Goal: Check status: Check status

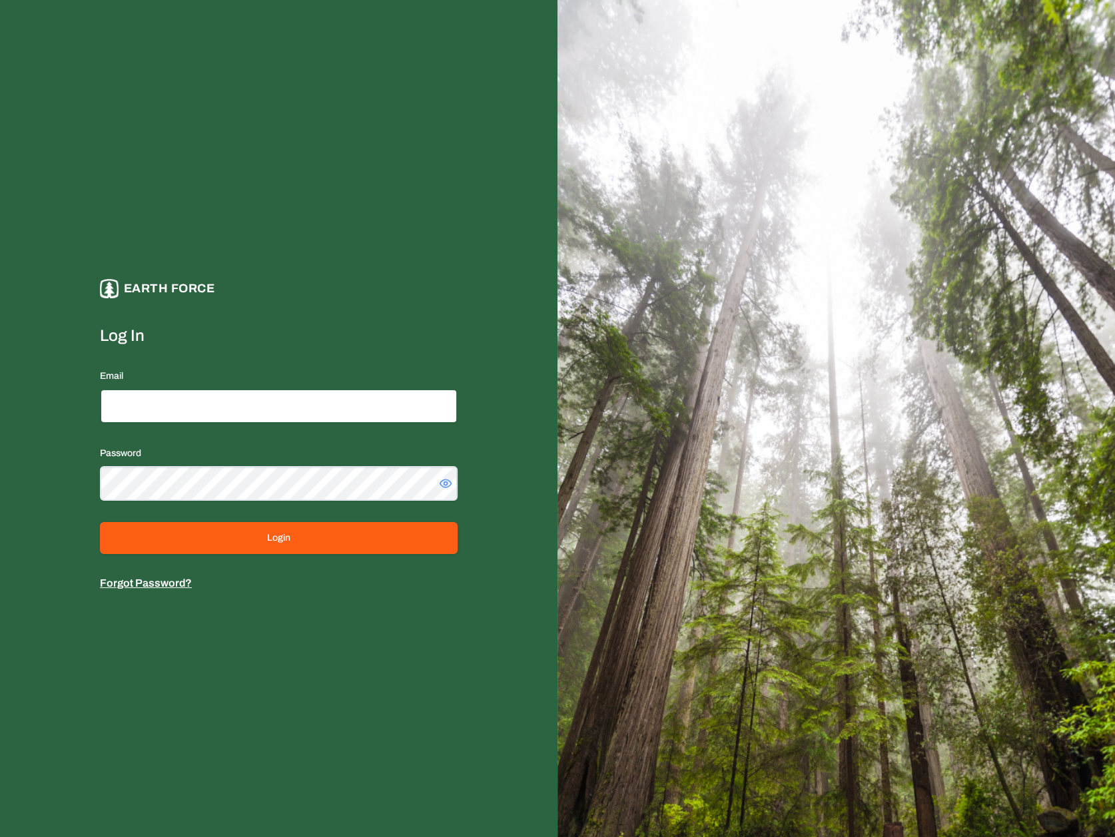
click at [316, 414] on input "Email" at bounding box center [279, 406] width 358 height 35
type input "**********"
click at [100, 522] on button "Login" at bounding box center [279, 538] width 358 height 32
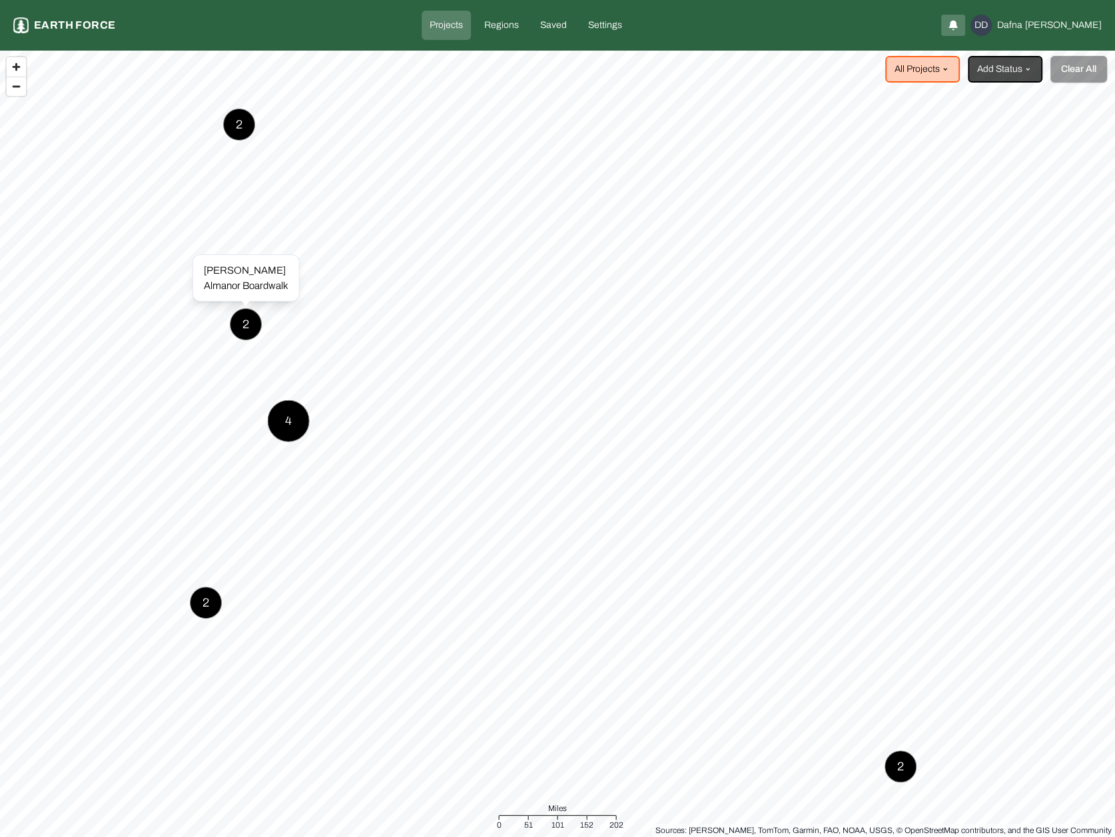
click at [240, 321] on div "2" at bounding box center [246, 324] width 32 height 32
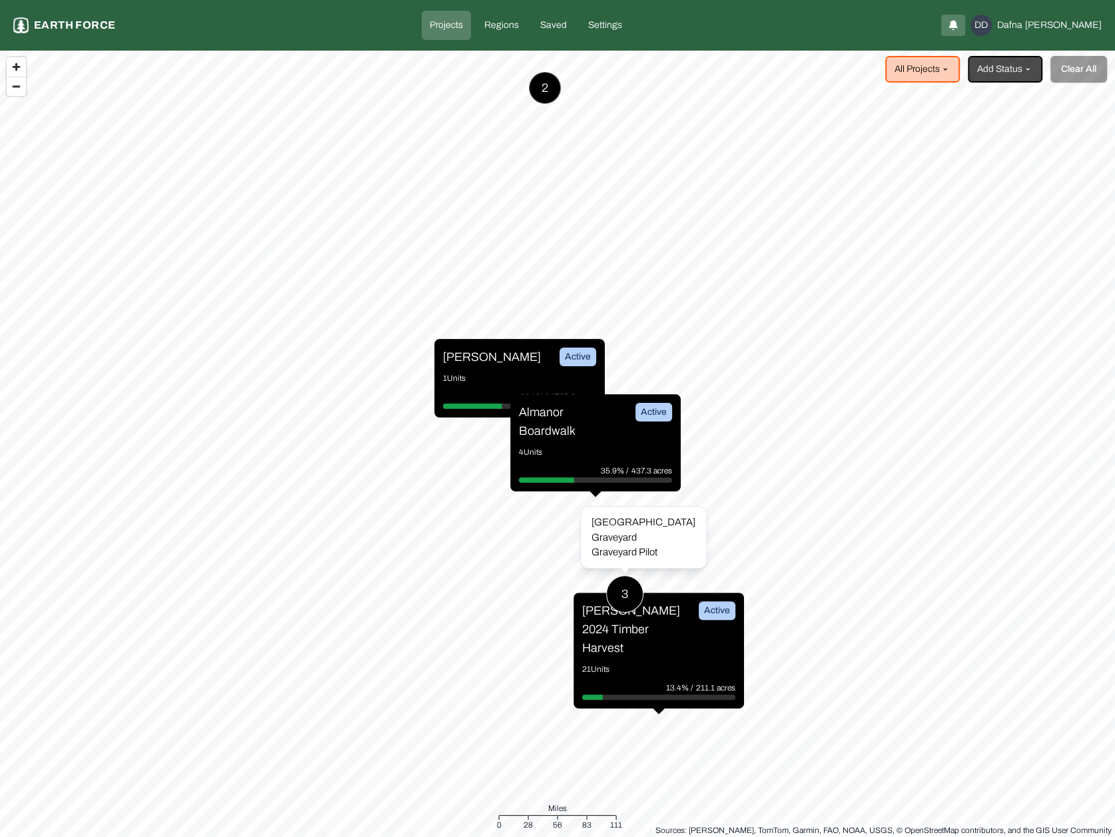
click at [637, 577] on button "3" at bounding box center [624, 593] width 37 height 37
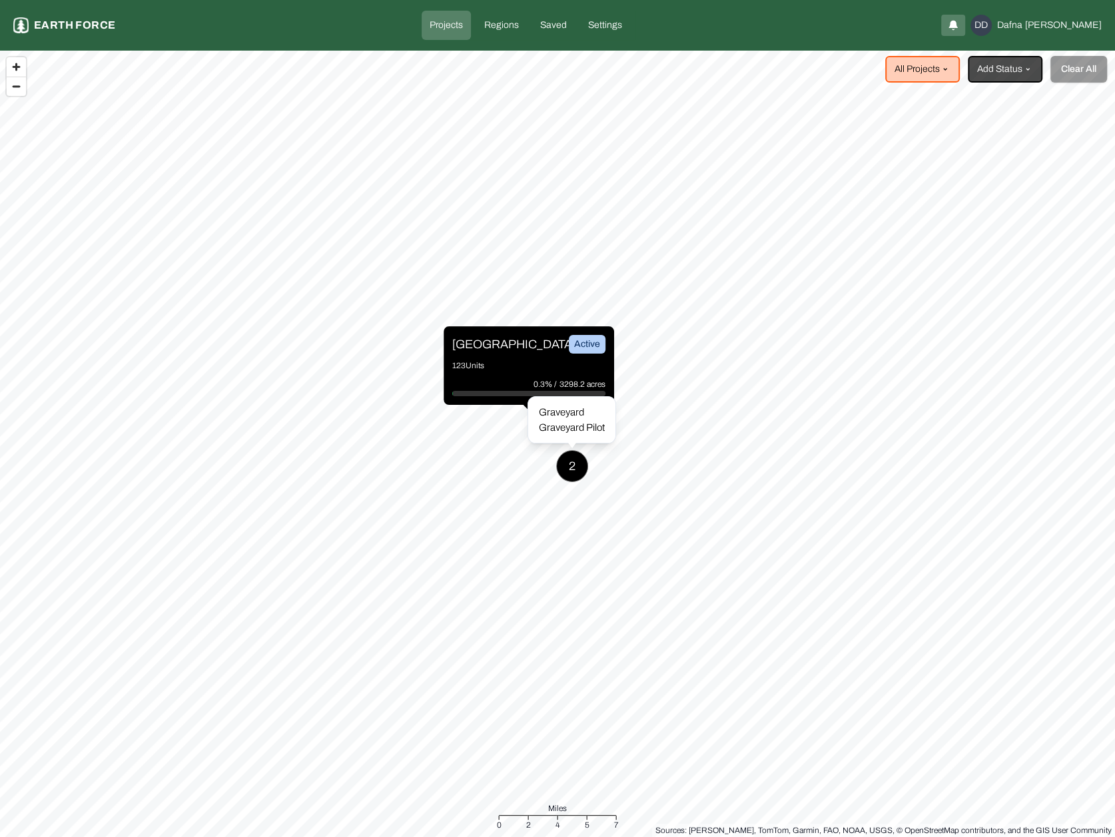
click at [573, 468] on div "2" at bounding box center [572, 466] width 32 height 32
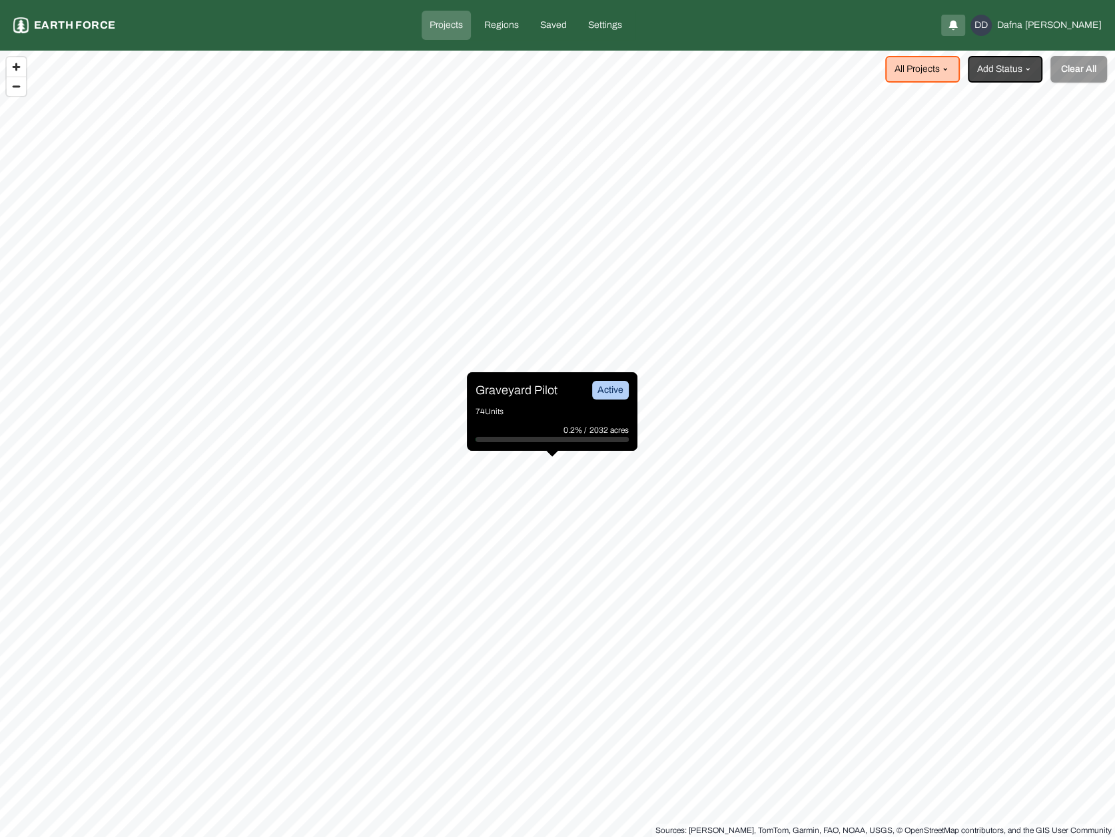
click at [553, 397] on p "Graveyard Pilot" at bounding box center [517, 390] width 82 height 19
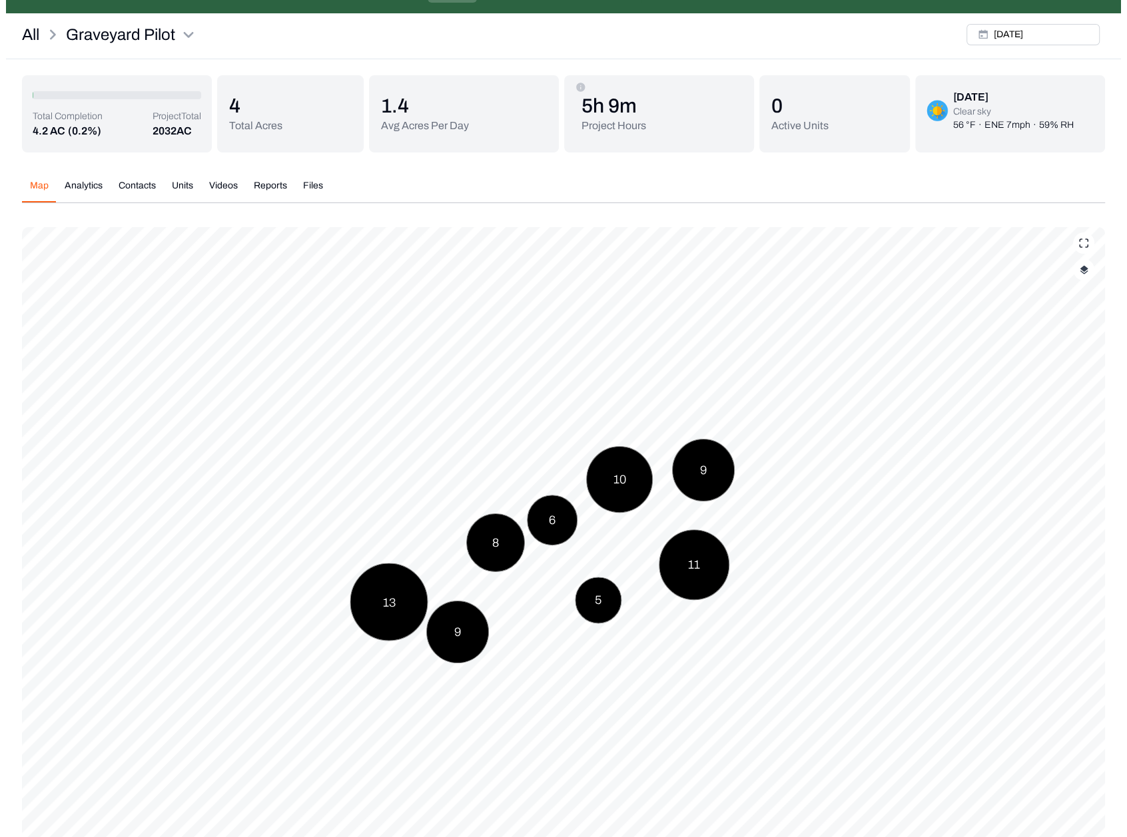
scroll to position [59, 0]
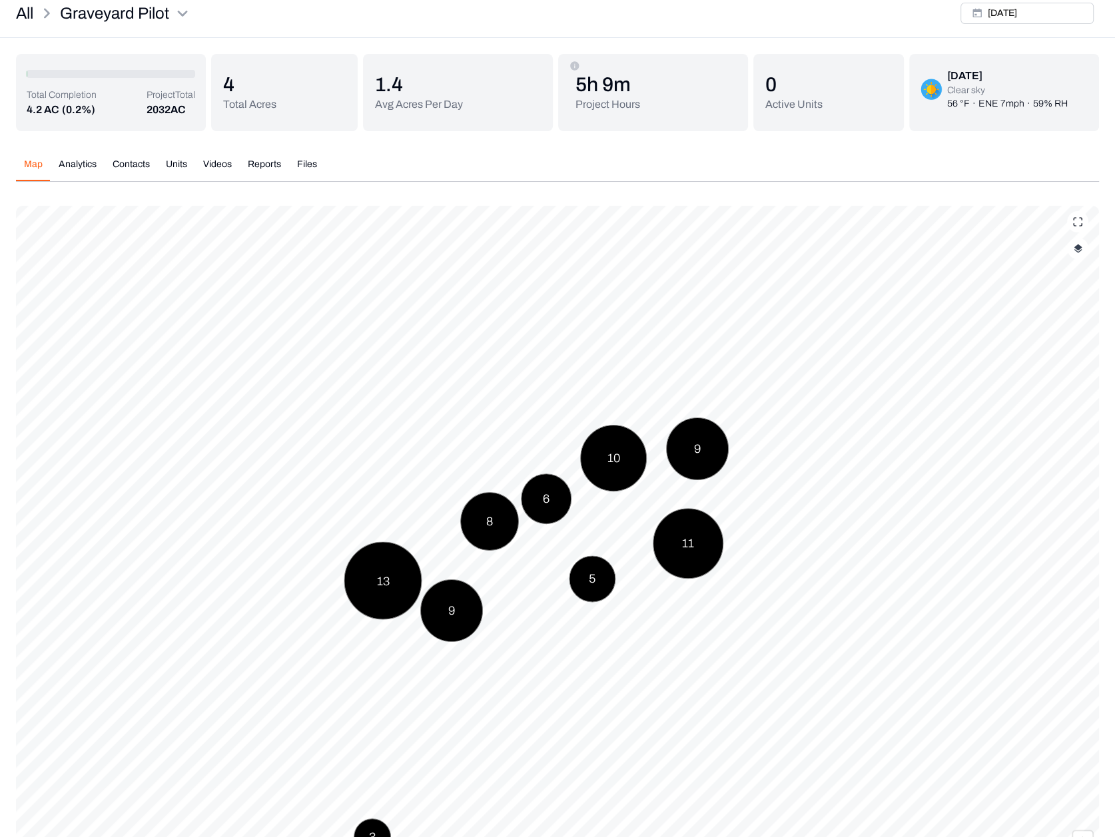
click at [1071, 254] on button "button" at bounding box center [1077, 248] width 21 height 21
click at [1053, 359] on button "Prescription Status" at bounding box center [1065, 358] width 24 height 13
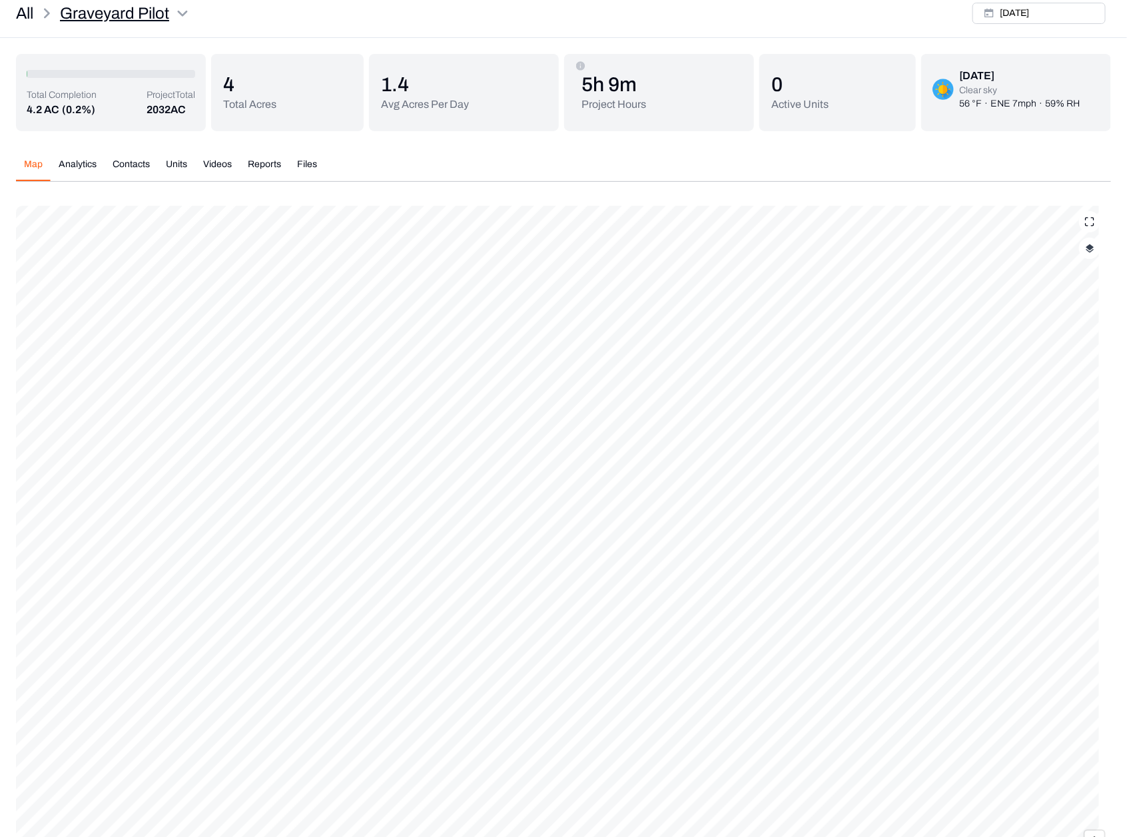
click at [180, 15] on html "Graveyard Pilot Earth force Projects Regions Saved Settings DD Dafna [PERSON_NA…" at bounding box center [563, 423] width 1127 height 964
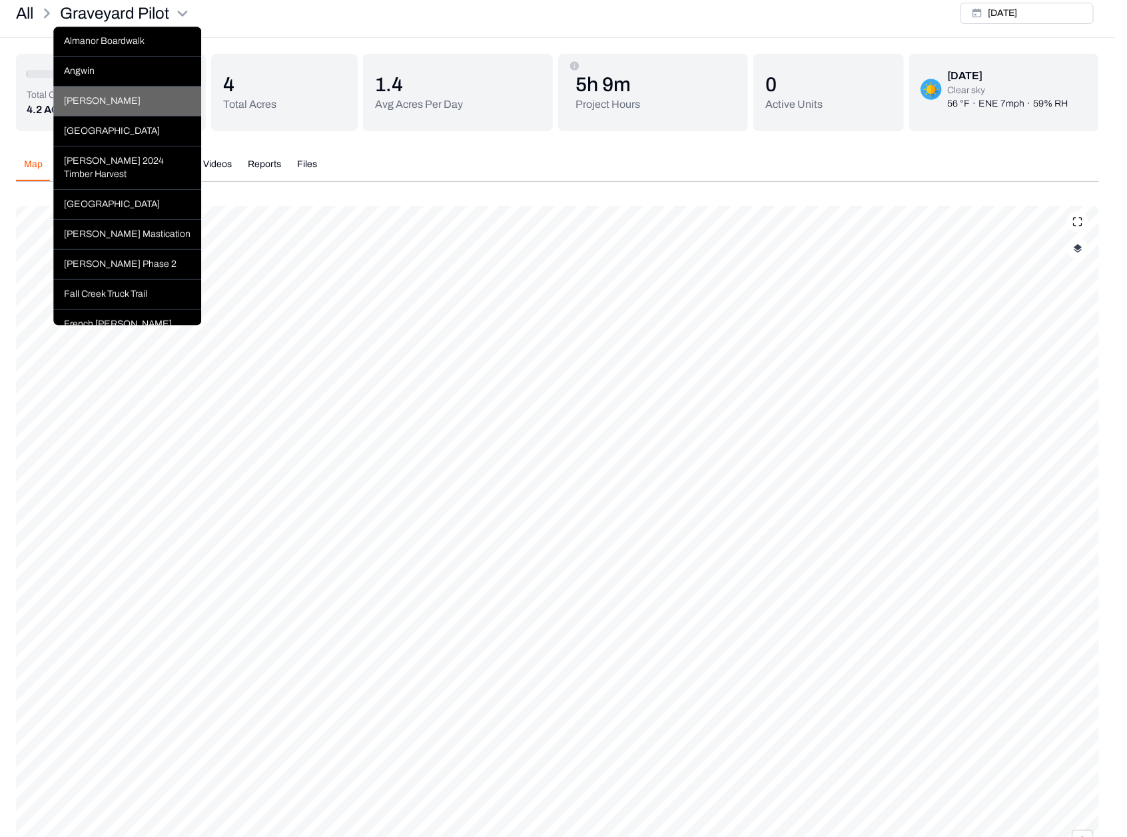
scroll to position [105, 0]
